Goal: Navigation & Orientation: Go to known website

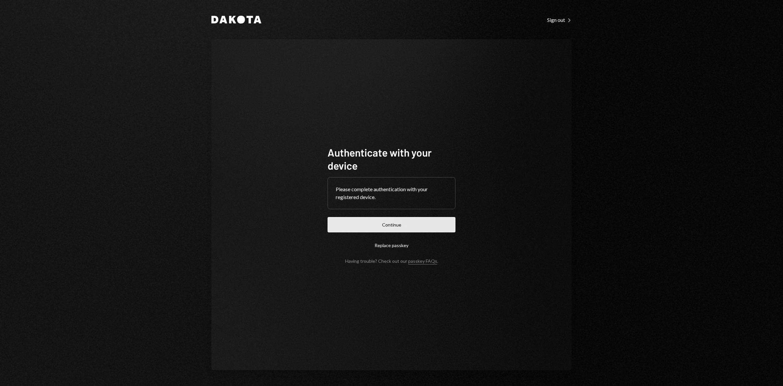
click at [399, 225] on button "Continue" at bounding box center [392, 224] width 128 height 15
